Goal: Information Seeking & Learning: Find specific fact

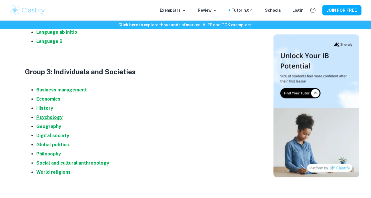
scroll to position [422, 0]
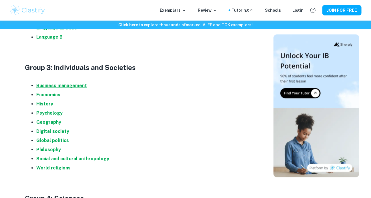
click at [61, 88] on strong "Business management" at bounding box center [61, 85] width 51 height 5
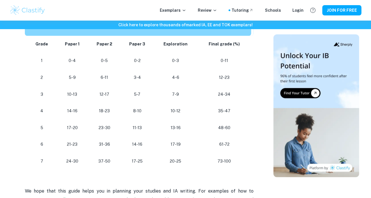
scroll to position [530, 0]
drag, startPoint x: 124, startPoint y: 159, endPoint x: 147, endPoint y: 154, distance: 23.5
click at [147, 154] on td "17-25" at bounding box center [137, 161] width 33 height 17
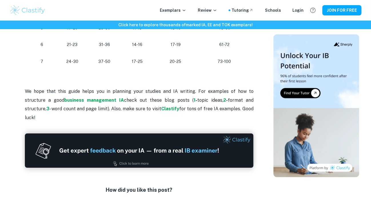
scroll to position [646, 0]
